Goal: Task Accomplishment & Management: Manage account settings

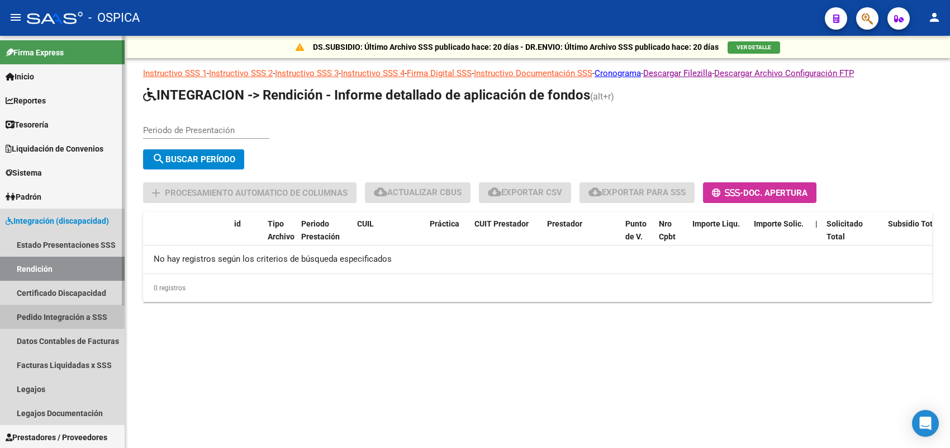
click at [79, 307] on link "Pedido Integración a SSS" at bounding box center [62, 317] width 125 height 24
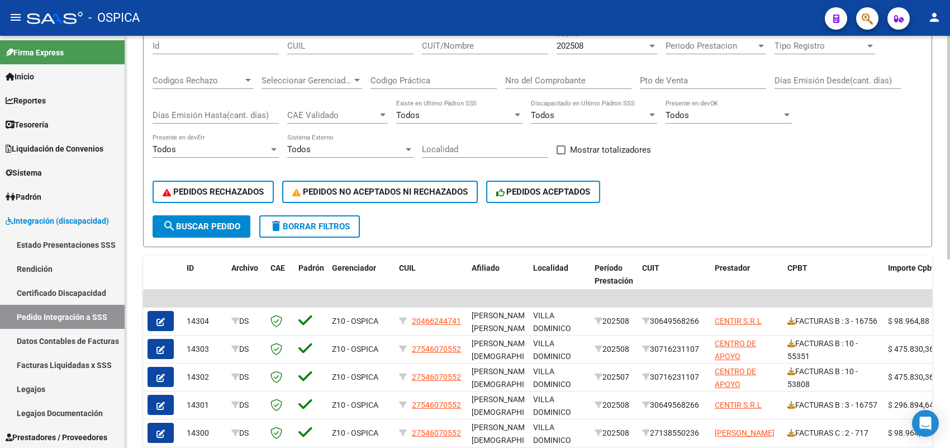
scroll to position [140, 0]
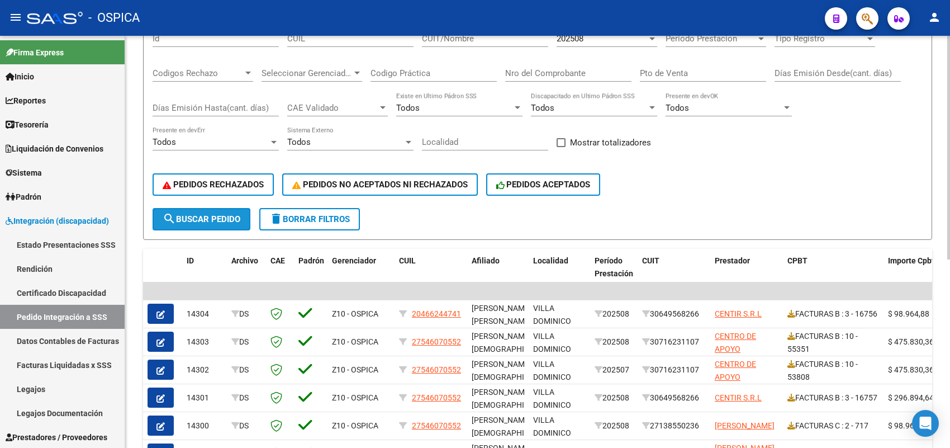
click at [210, 215] on span "search Buscar Pedido" at bounding box center [202, 219] width 78 height 10
click at [232, 183] on span "PEDIDOS RECHAZADOS" at bounding box center [213, 184] width 101 height 10
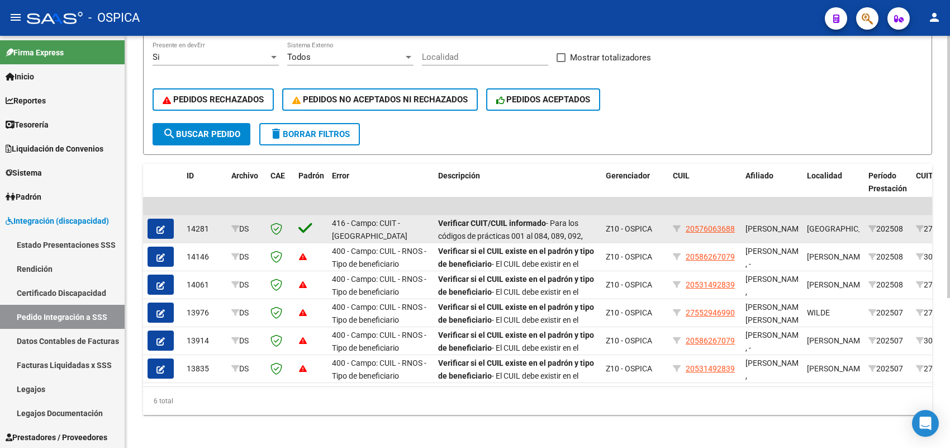
scroll to position [235, 0]
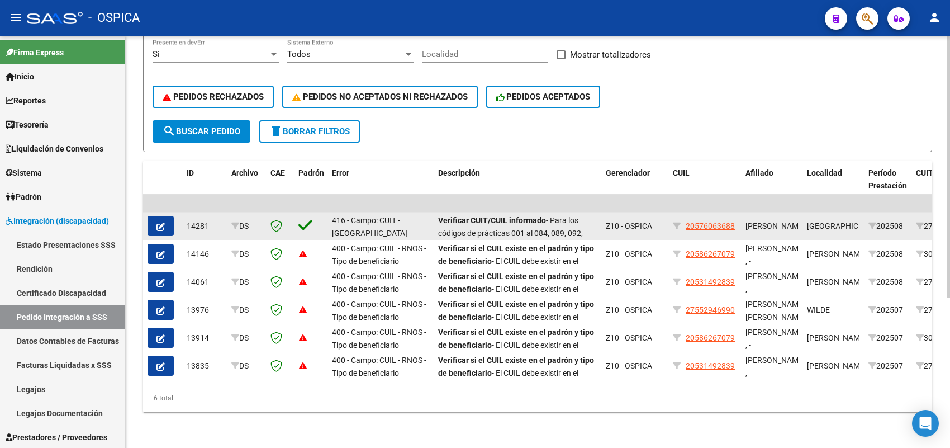
click at [156, 222] on icon "button" at bounding box center [160, 226] width 8 height 8
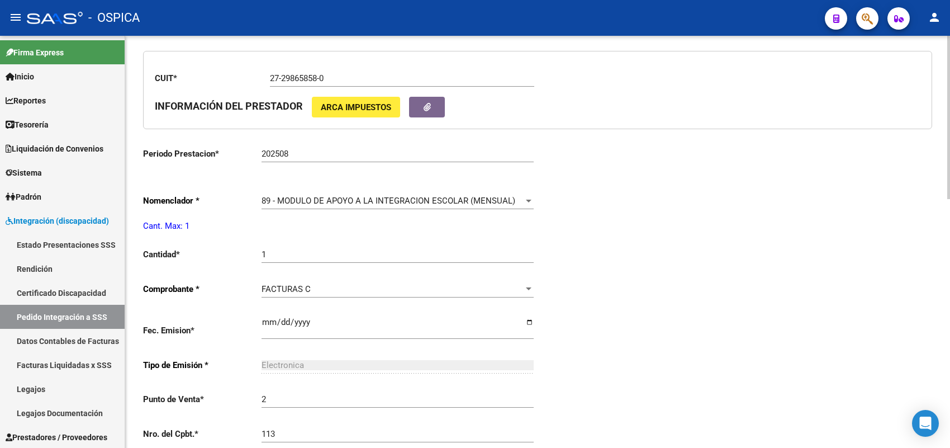
scroll to position [419, 0]
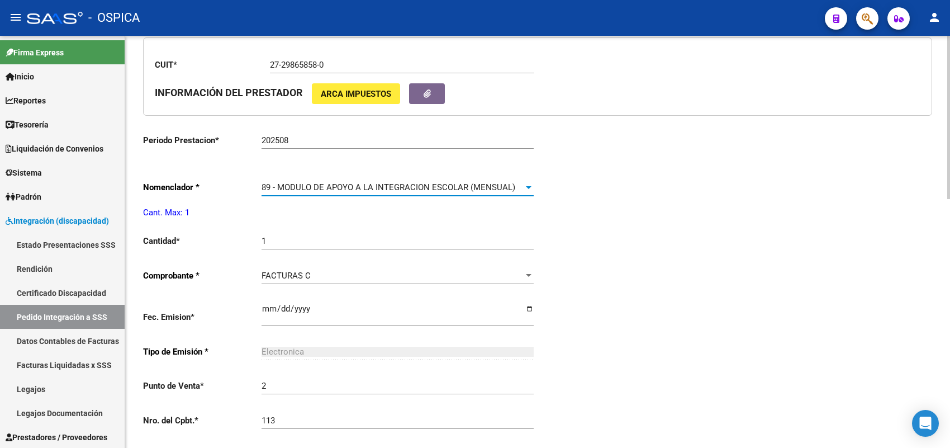
click at [339, 184] on span "89 - MODULO DE APOYO A LA INTEGRACION ESCOLAR (MENSUAL)" at bounding box center [389, 187] width 254 height 10
type input "20576063688"
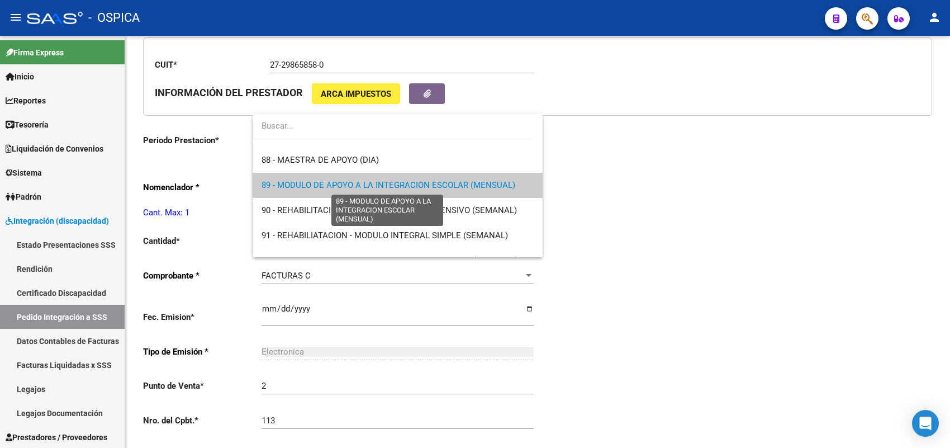
scroll to position [2110, 0]
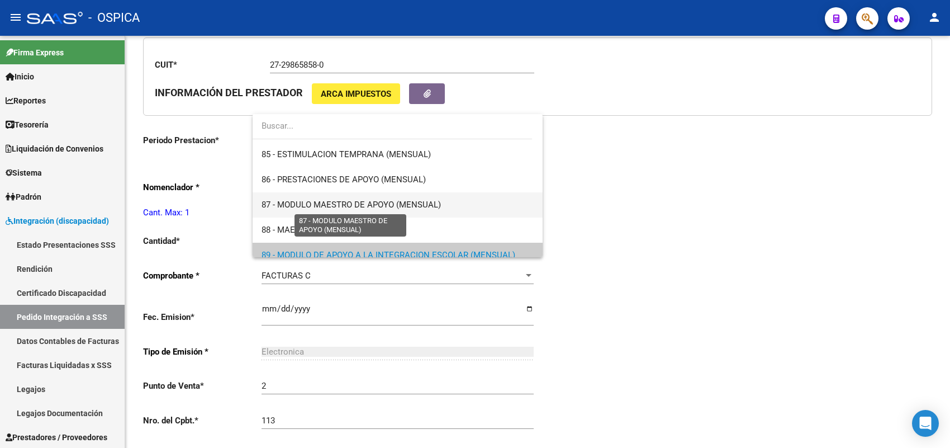
click at [330, 202] on span "87 - MODULO MAESTRO DE APOYO (MENSUAL)" at bounding box center [351, 205] width 179 height 10
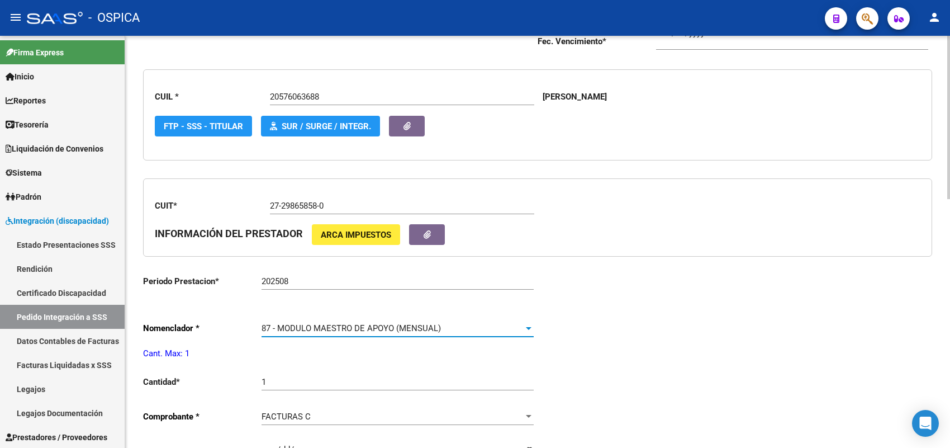
scroll to position [0, 0]
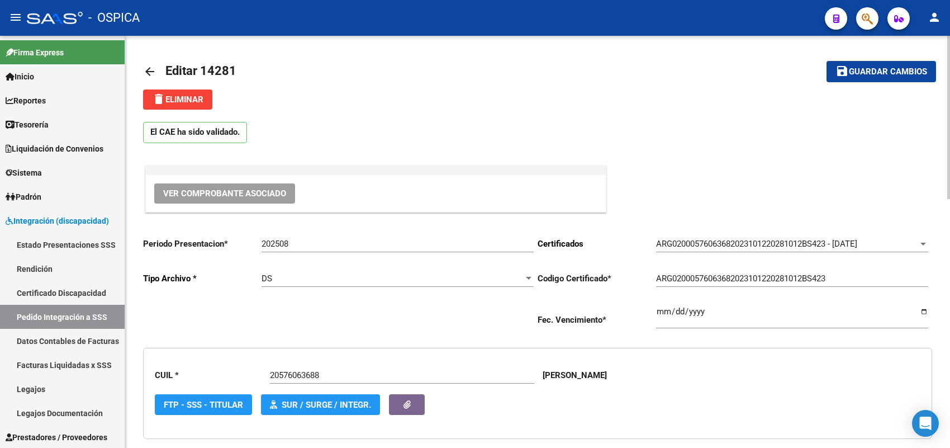
click at [854, 65] on button "save Guardar cambios" at bounding box center [882, 71] width 110 height 21
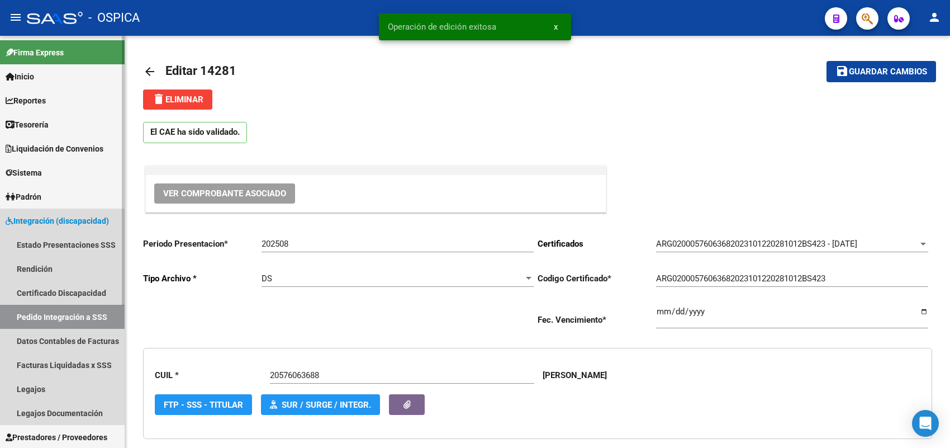
click at [54, 313] on link "Pedido Integración a SSS" at bounding box center [62, 317] width 125 height 24
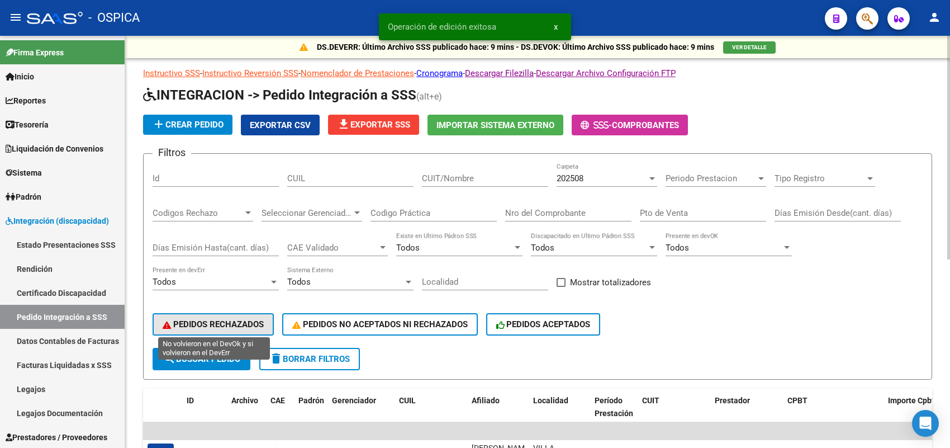
click at [197, 315] on button "PEDIDOS RECHAZADOS" at bounding box center [213, 324] width 121 height 22
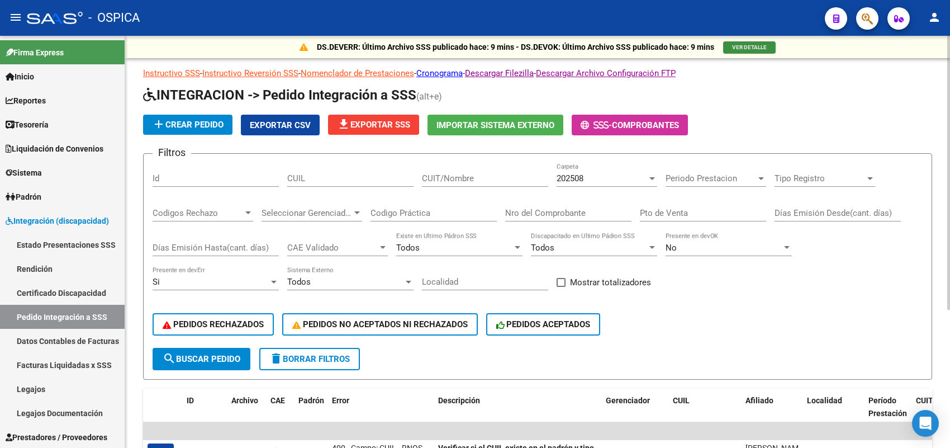
click at [743, 45] on span "VER DETALLE" at bounding box center [749, 47] width 35 height 6
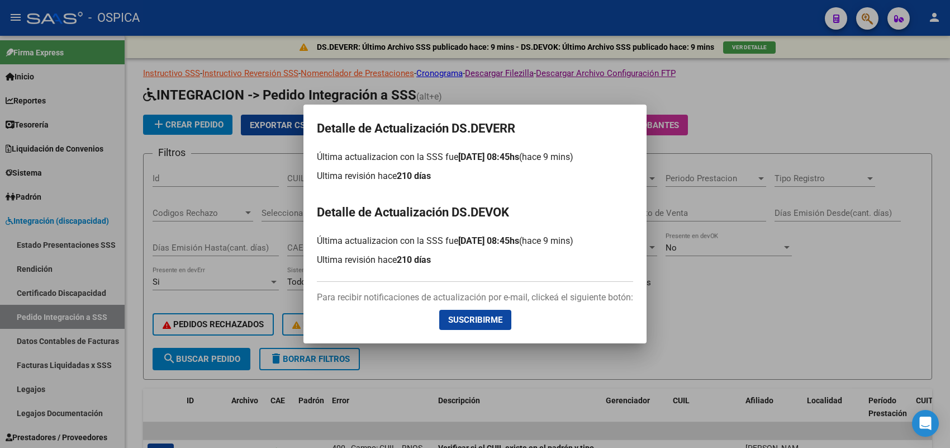
click at [725, 288] on div at bounding box center [475, 224] width 950 height 448
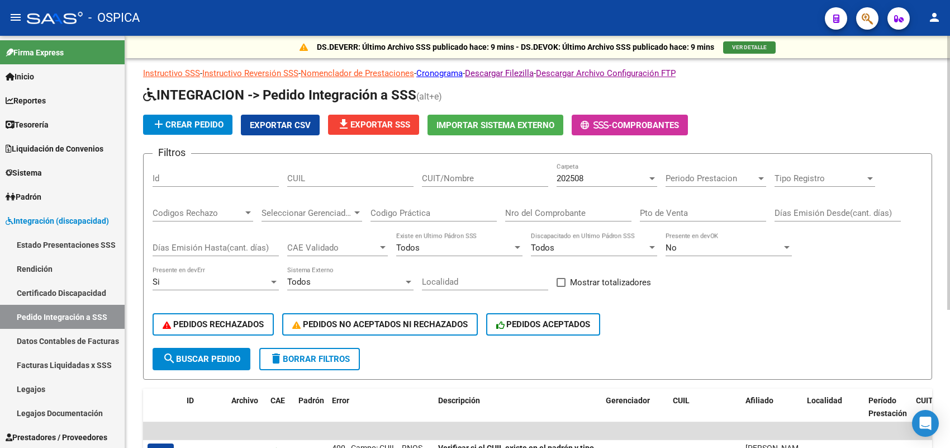
click at [761, 45] on span "VER DETALLE" at bounding box center [749, 47] width 35 height 6
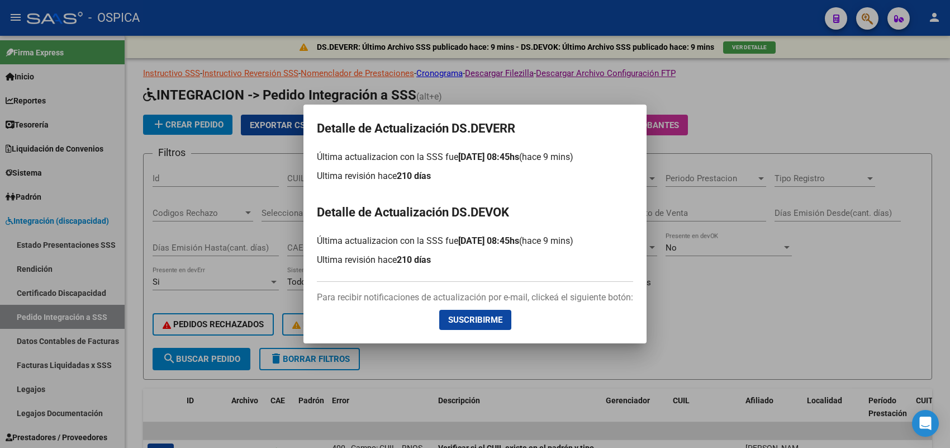
click at [767, 96] on div at bounding box center [475, 224] width 950 height 448
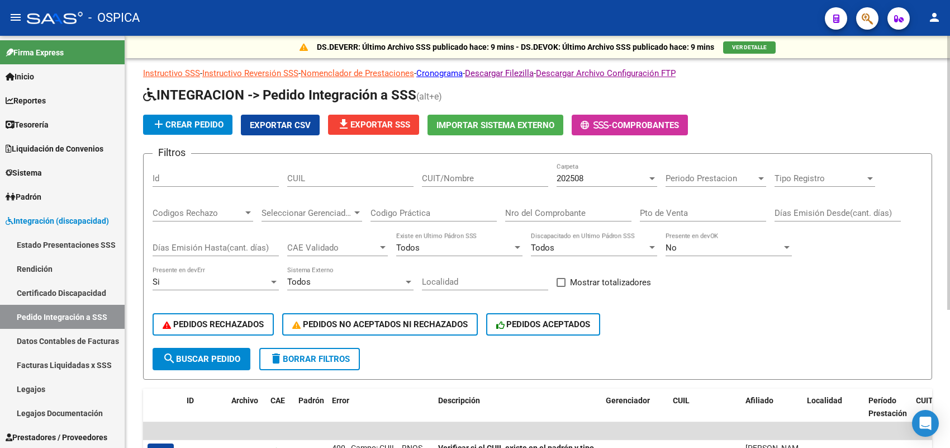
click at [744, 96] on h1 "INTEGRACION -> Pedido Integración a SSS (alt+e)" at bounding box center [537, 96] width 789 height 20
